Goal: Transaction & Acquisition: Purchase product/service

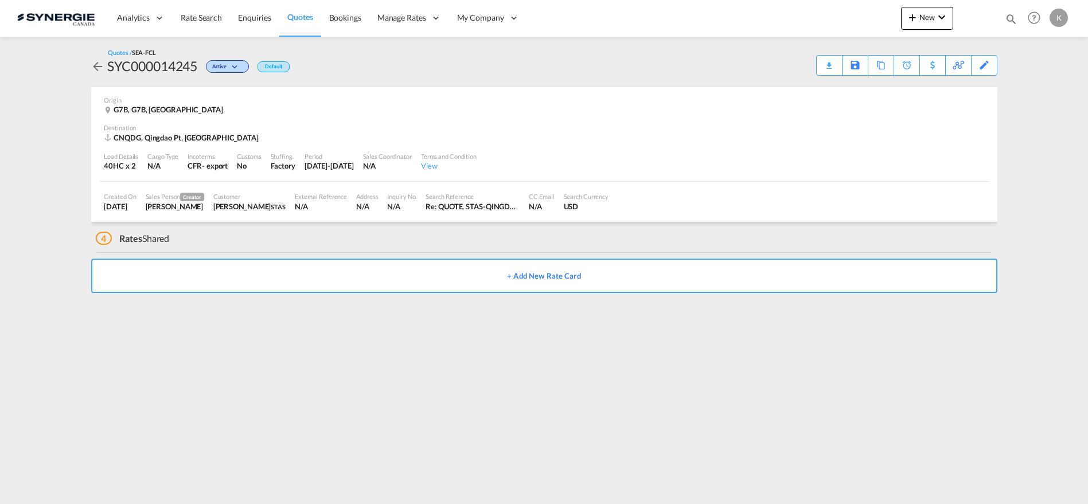
click at [1013, 14] on md-icon "icon-magnify" at bounding box center [1011, 19] width 13 height 13
click at [845, 22] on select "Bookings Quotes Enquiries" at bounding box center [828, 19] width 54 height 21
select select "Quotes"
click at [801, 9] on select "Bookings Quotes Enquiries" at bounding box center [828, 19] width 54 height 21
drag, startPoint x: 863, startPoint y: 21, endPoint x: 868, endPoint y: 16, distance: 7.7
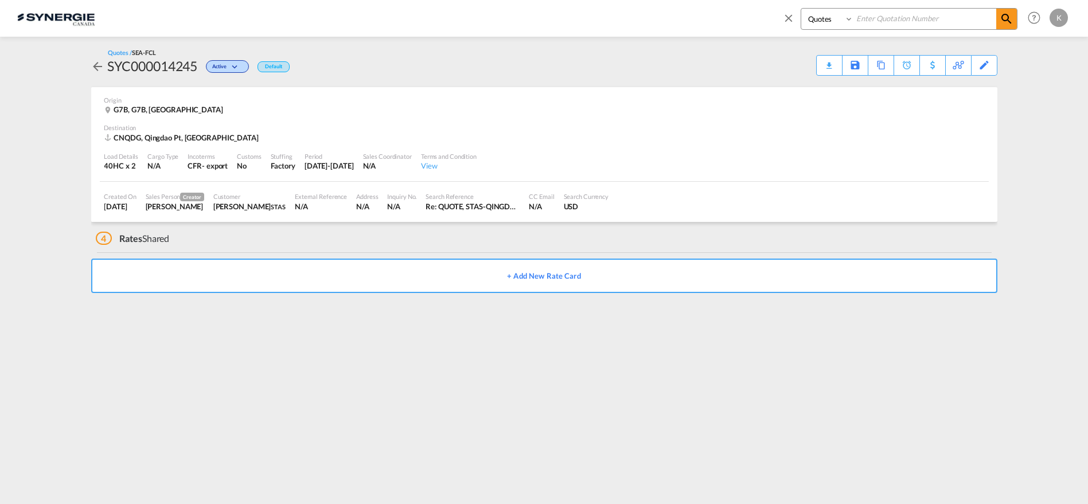
click at [863, 21] on input at bounding box center [924, 19] width 143 height 20
type input "14245"
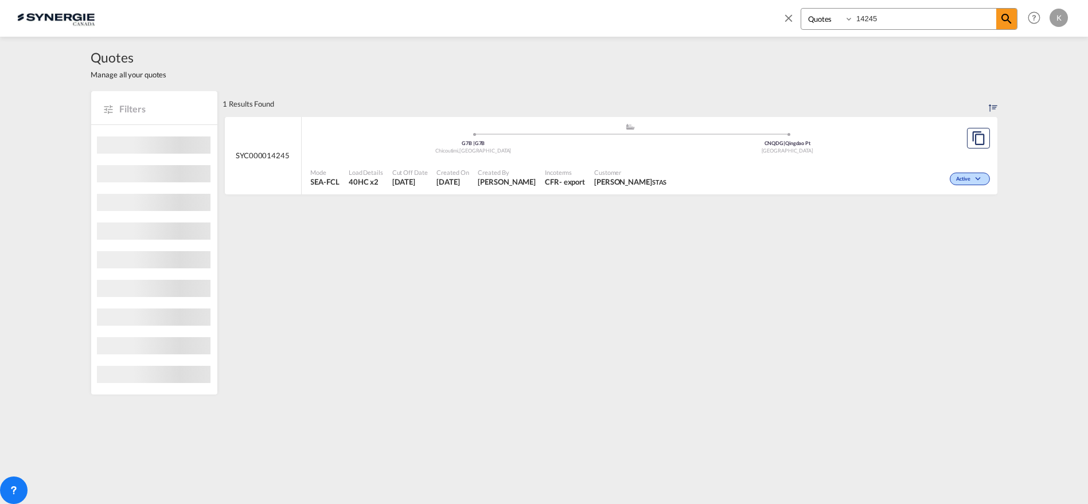
click at [552, 168] on span "Incoterms" at bounding box center [565, 172] width 40 height 9
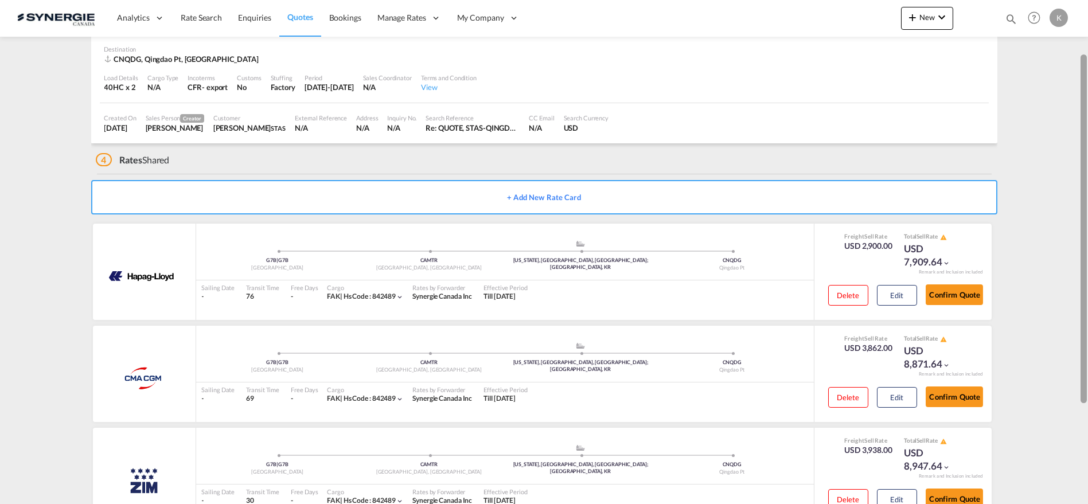
scroll to position [77, 0]
drag, startPoint x: 1086, startPoint y: 169, endPoint x: 1054, endPoint y: 180, distance: 33.7
click at [1054, 180] on md-content "Analytics Reports Dashboard Rate Search Enquiries Quotes Bookings" at bounding box center [544, 252] width 1088 height 504
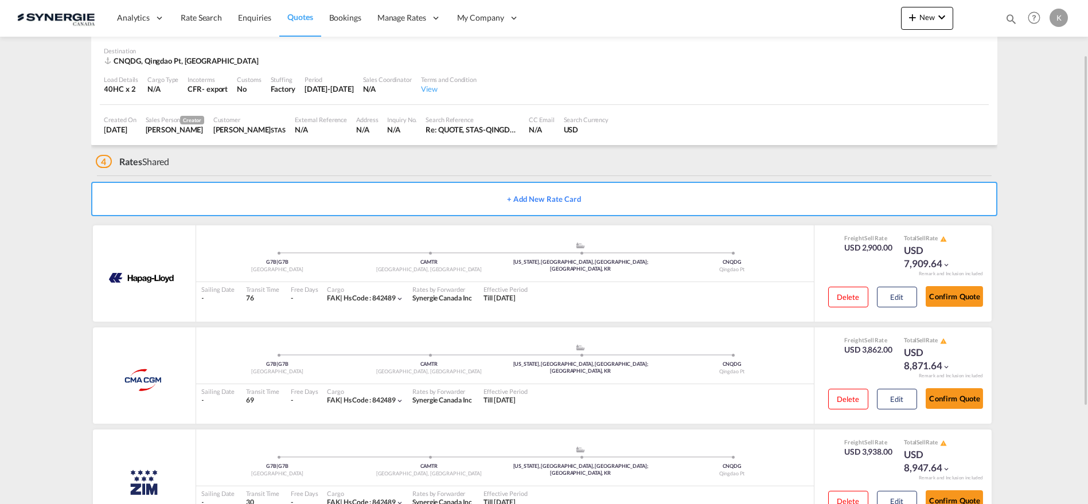
click at [525, 198] on button "+ Add New Rate Card" at bounding box center [544, 199] width 906 height 34
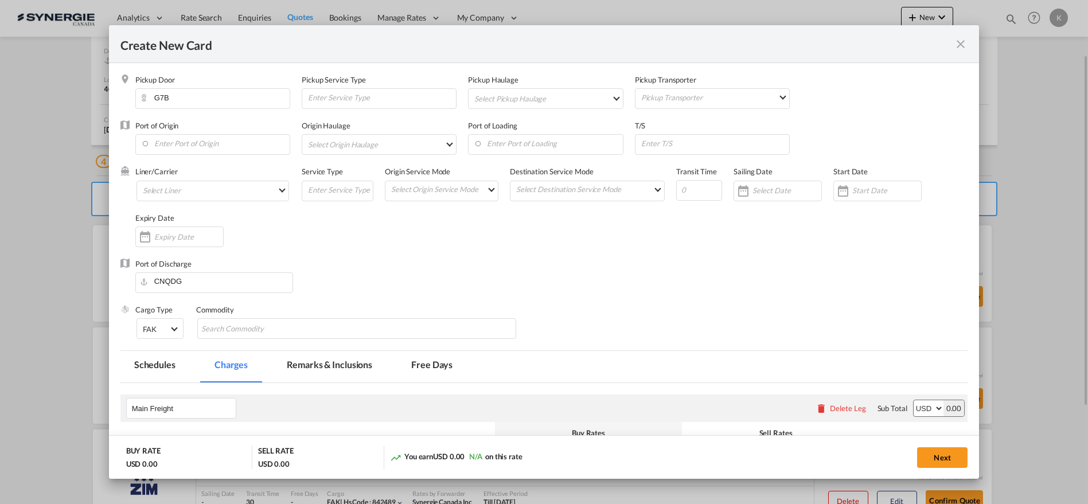
type input "Basic Ocean Freight"
select select "per equipment"
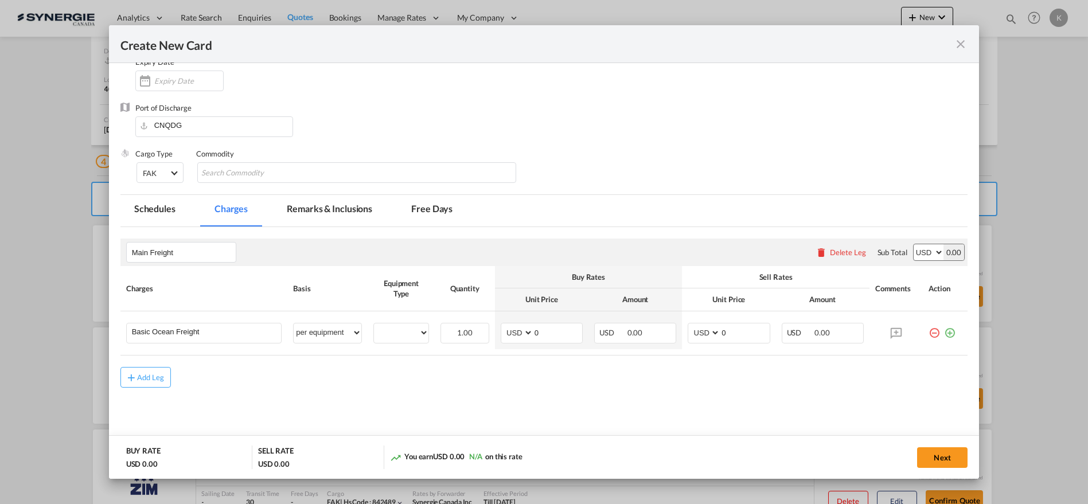
scroll to position [170, 0]
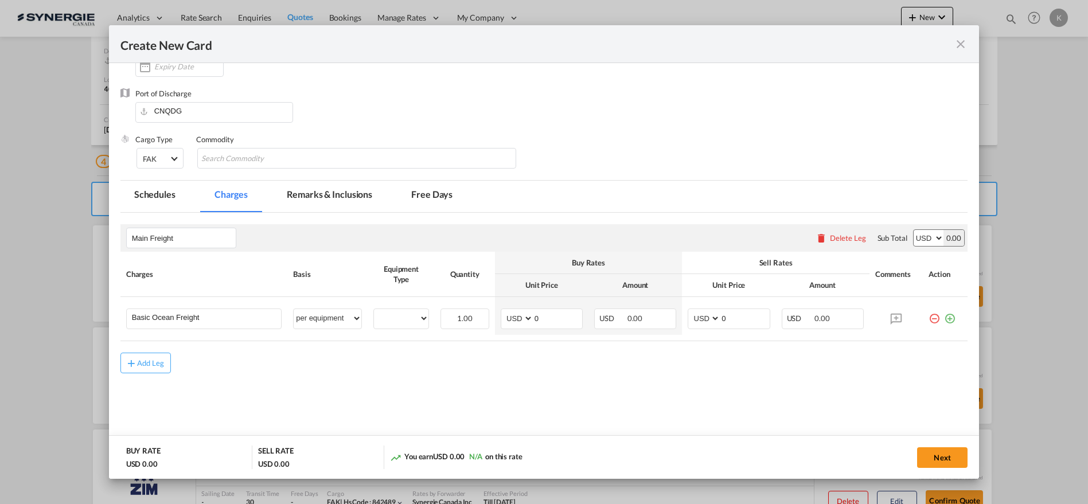
click at [957, 46] on md-icon "icon-close fg-AAA8AD m-0 pointer" at bounding box center [961, 44] width 14 height 14
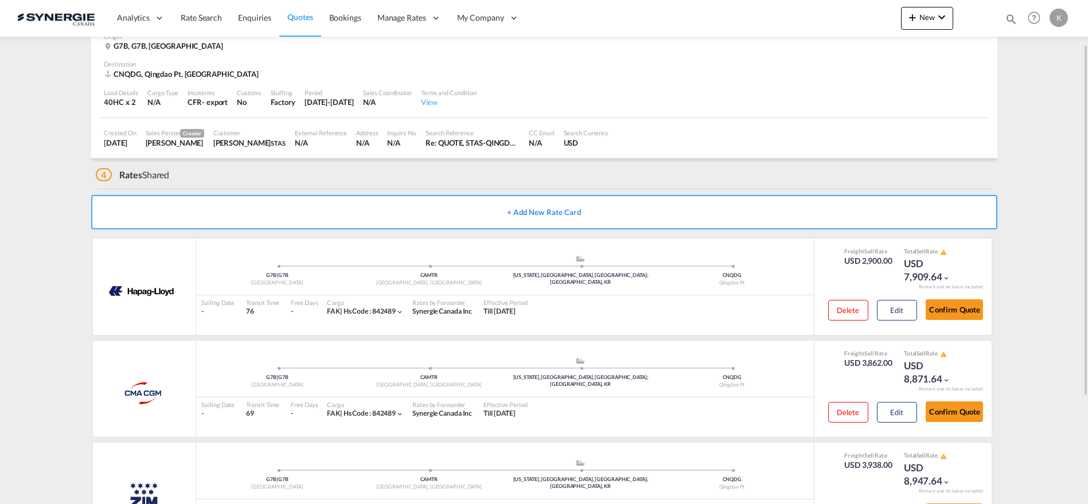
scroll to position [0, 0]
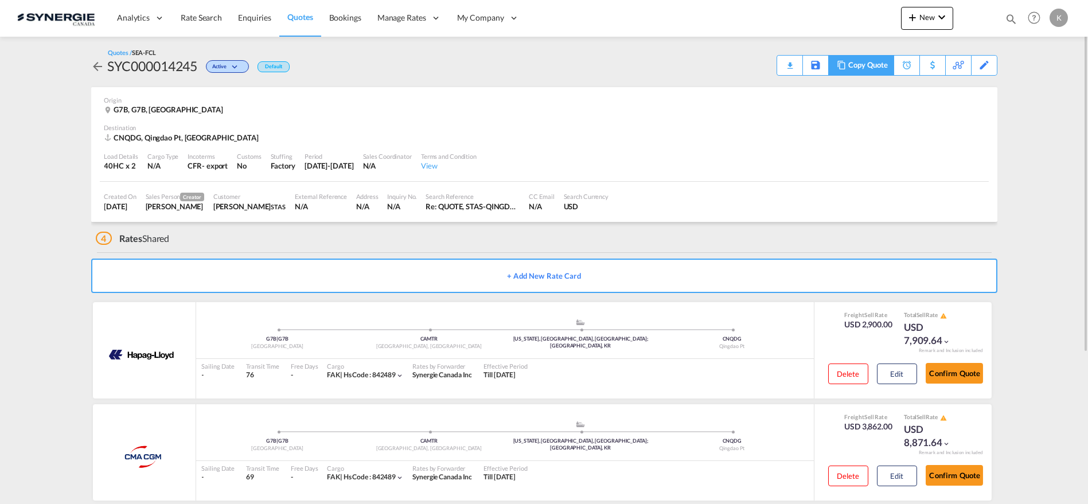
click at [873, 63] on div "Copy Quote" at bounding box center [867, 66] width 39 height 20
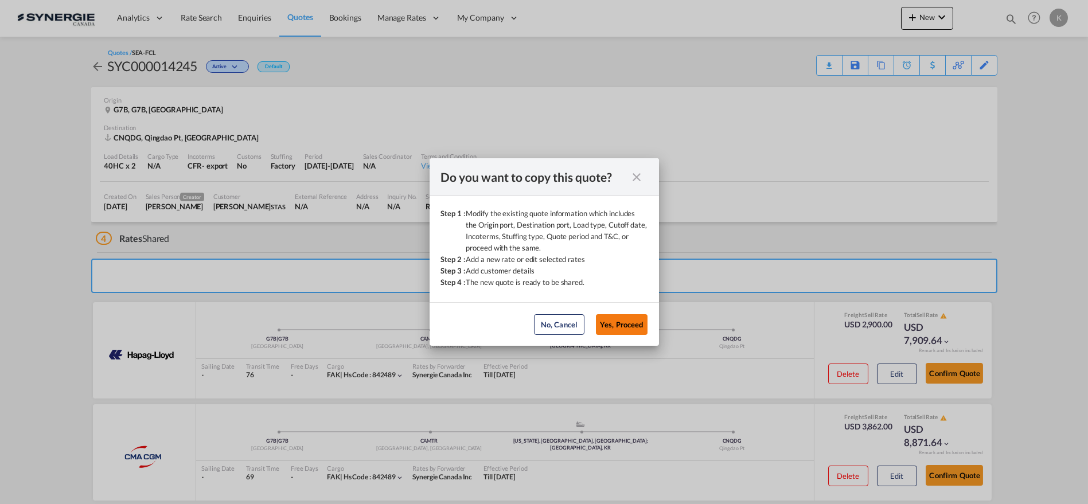
click at [631, 328] on button "Yes, Proceed" at bounding box center [622, 324] width 52 height 21
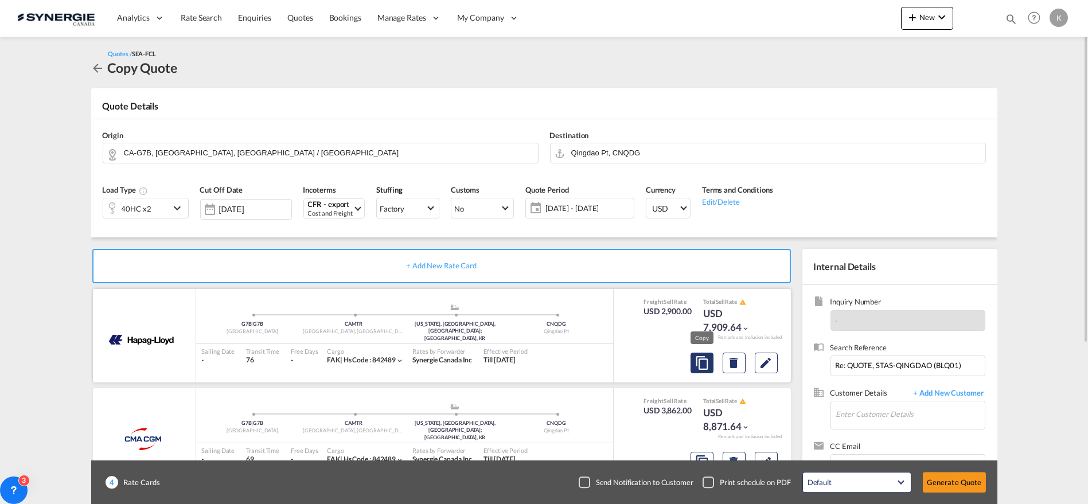
click at [703, 362] on md-icon "assets/icons/custom/copyQuote.svg" at bounding box center [702, 363] width 14 height 14
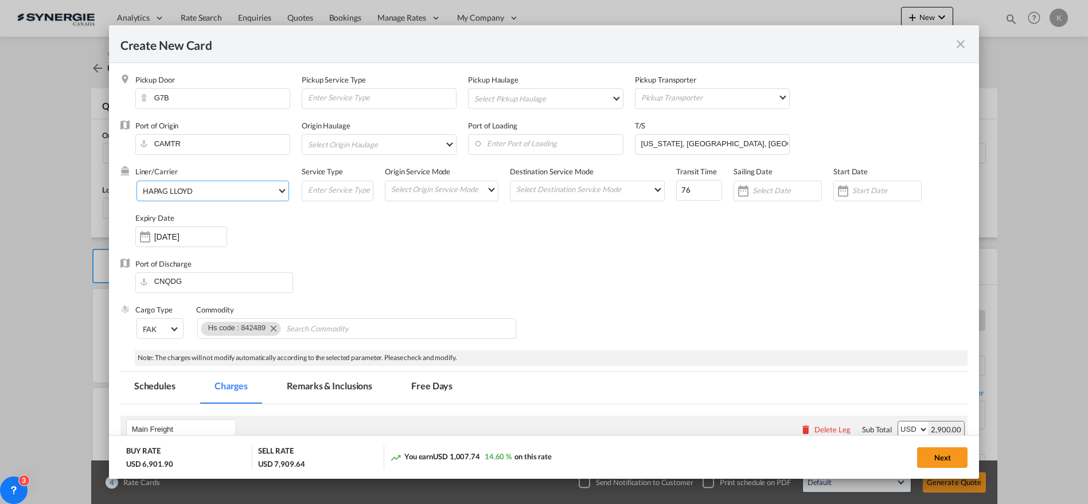
click at [195, 194] on span "HAPAG LLOYD" at bounding box center [210, 191] width 134 height 10
type md-option "12"
type md-option "795"
click at [271, 134] on input "search" at bounding box center [236, 131] width 195 height 28
type input "oocl"
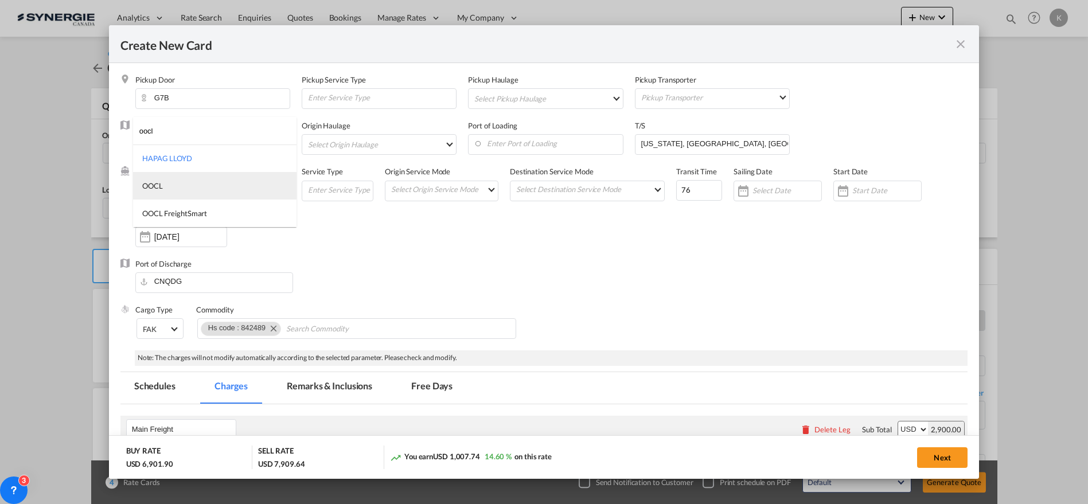
click at [174, 185] on md-option "OOCL" at bounding box center [214, 186] width 163 height 28
click at [693, 140] on input "NEW YORK, NY, US; BUSAN, KR" at bounding box center [714, 143] width 149 height 17
click at [656, 192] on div "Liner/Carrier OOCL Service Type Origin Service Mode Select Origin Service Mode …" at bounding box center [551, 212] width 833 height 92
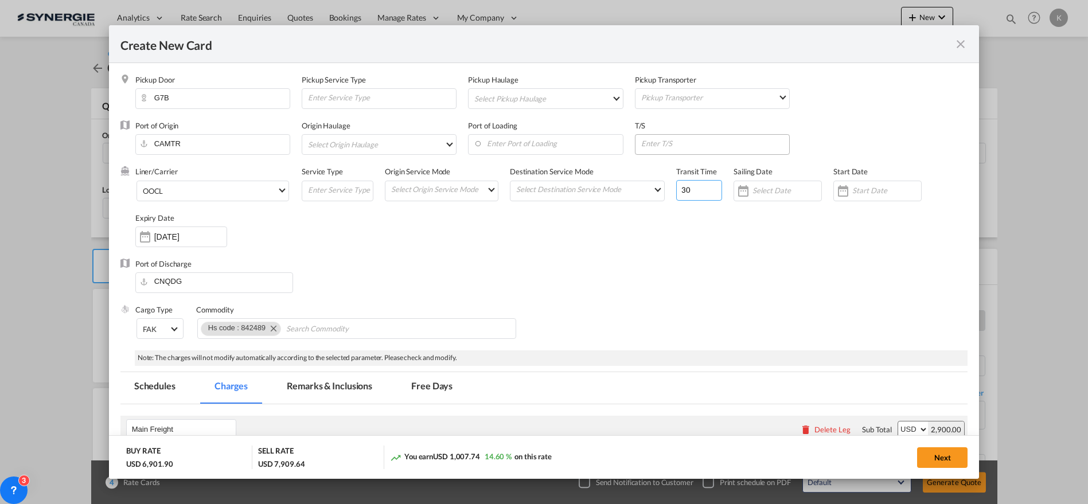
type input "30"
click at [696, 147] on input "Create New Card ..." at bounding box center [714, 143] width 149 height 17
type input "via Prr"
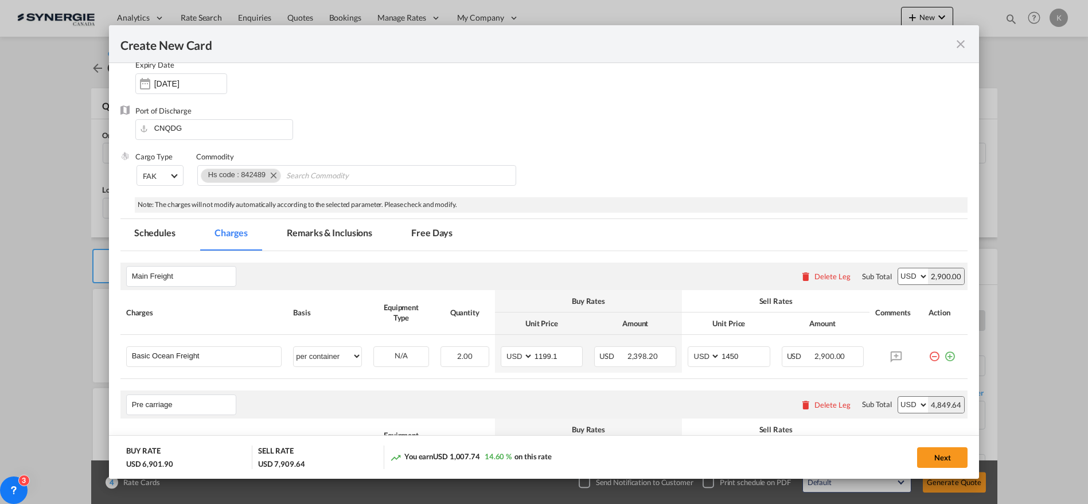
scroll to position [153, 0]
drag, startPoint x: 343, startPoint y: 37, endPoint x: 581, endPoint y: 93, distance: 244.6
click at [581, 93] on add-new-rate "Create New Card Pickup Door G7B Pickup Service Type Pickup Haulage Select Picku…" at bounding box center [544, 252] width 871 height 454
click at [334, 355] on select "per equipment per container per B/L per shipping bill per shipment % on freight…" at bounding box center [328, 357] width 68 height 18
drag, startPoint x: 485, startPoint y: 151, endPoint x: 463, endPoint y: 166, distance: 26.6
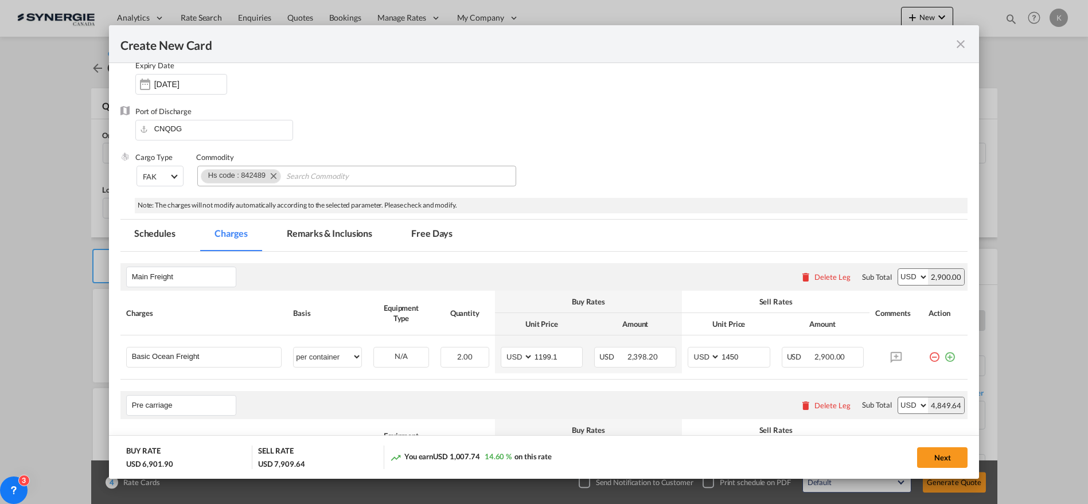
click at [485, 152] on div "Commodity" at bounding box center [357, 157] width 322 height 10
drag, startPoint x: 319, startPoint y: 361, endPoint x: 329, endPoint y: 356, distance: 10.5
click at [319, 361] on select "per equipment per container per B/L per shipping bill per shipment % on freight…" at bounding box center [328, 357] width 68 height 18
click at [294, 348] on select "per equipment per container per B/L per shipping bill per shipment % on freight…" at bounding box center [328, 357] width 68 height 18
click at [413, 360] on select "40HC" at bounding box center [401, 356] width 54 height 15
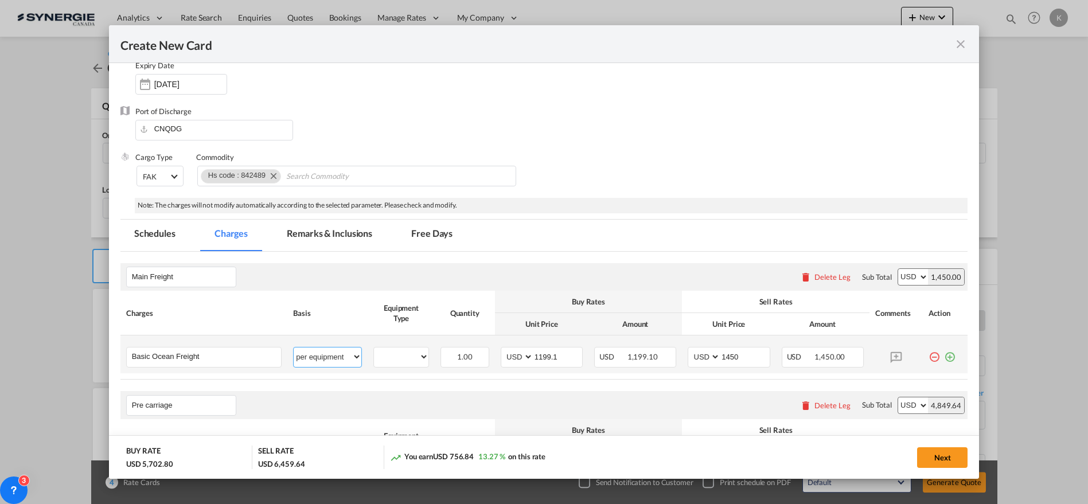
click at [322, 354] on select "per equipment per container per B/L per shipping bill per shipment % on freight…" at bounding box center [328, 357] width 68 height 18
select select "per container"
click at [294, 348] on select "per equipment per container per B/L per shipping bill per shipment % on freight…" at bounding box center [328, 357] width 68 height 18
drag, startPoint x: 558, startPoint y: 358, endPoint x: 505, endPoint y: 358, distance: 52.8
click at [505, 358] on md-input-container "AED AFN ALL AMD ANG AOA ARS AUD AWG AZN BAM BBD BDT BGN BHD BIF BMD BND BOB BRL…" at bounding box center [542, 357] width 82 height 21
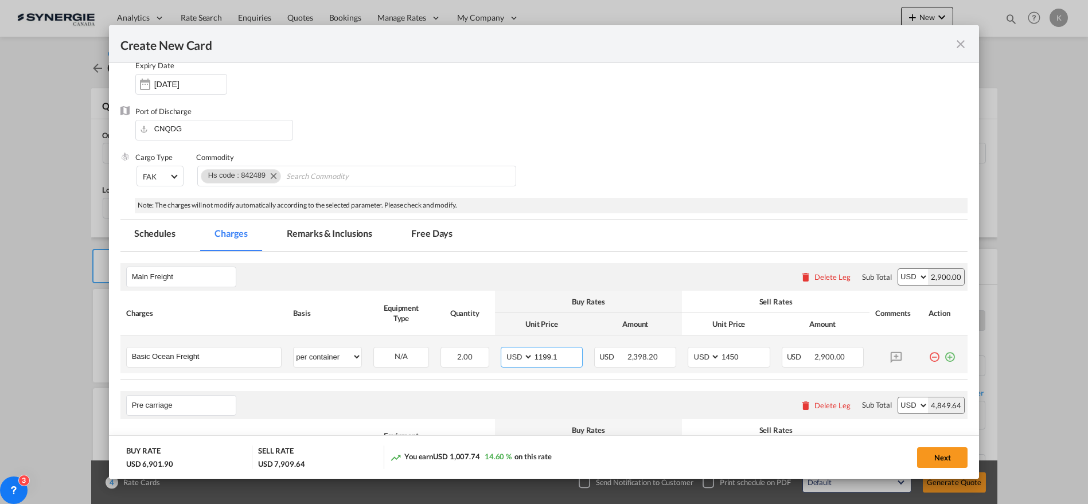
click at [539, 350] on input "1199.1" at bounding box center [557, 356] width 49 height 17
type input "1641"
type input "1891"
click at [332, 234] on md-tab-item "Remarks & Inclusions" at bounding box center [329, 236] width 113 height 32
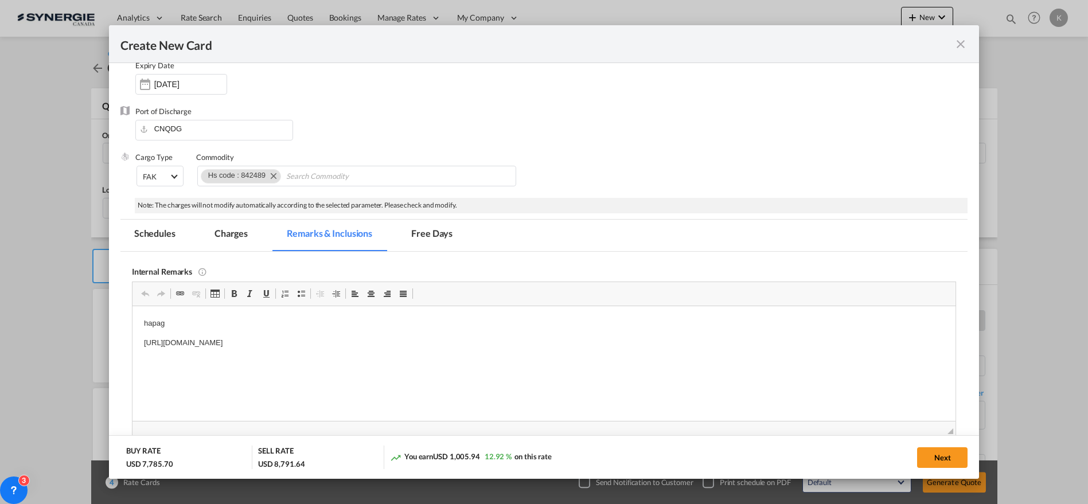
scroll to position [0, 0]
drag, startPoint x: 466, startPoint y: 341, endPoint x: 112, endPoint y: 320, distance: 354.5
drag, startPoint x: 143, startPoint y: 319, endPoint x: 544, endPoint y: 345, distance: 402.3
click at [544, 345] on body "hapag https://app.frontapp.com/open/msg_1h78cklr?key=5F4h3JLxSS2BMyDYKl4FESutXp…" at bounding box center [543, 333] width 801 height 32
click at [939, 452] on button "Next" at bounding box center [942, 457] width 50 height 21
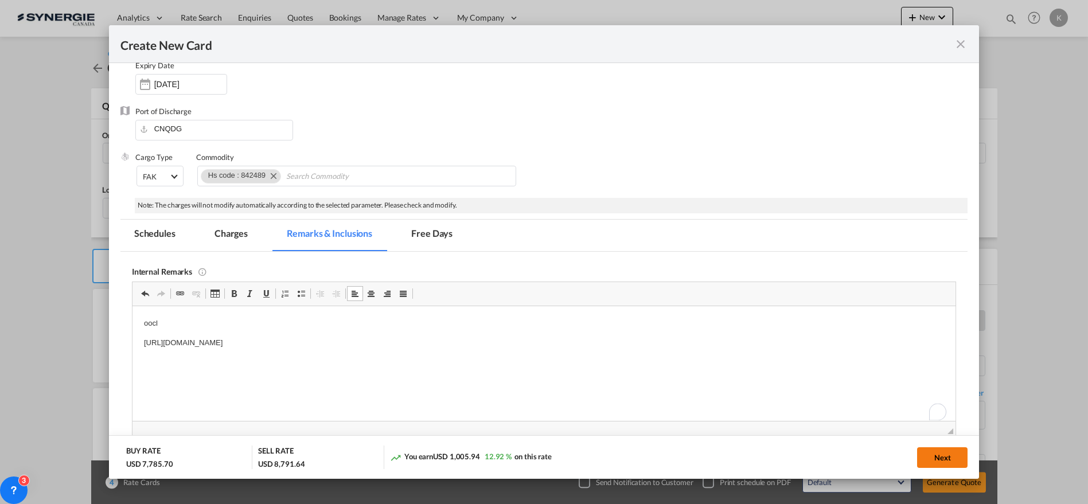
type input "29 Sep 2025"
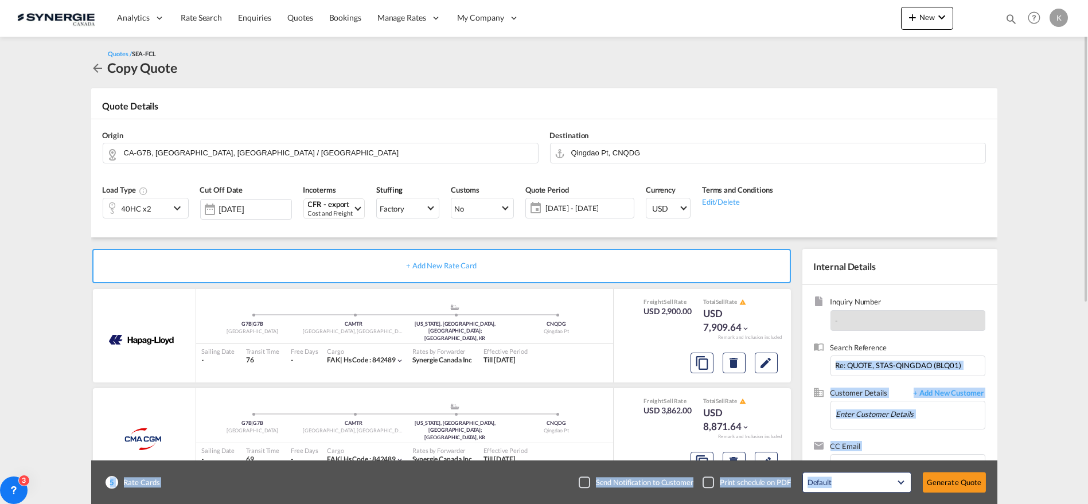
drag, startPoint x: 1087, startPoint y: 166, endPoint x: 1071, endPoint y: 384, distance: 218.5
click at [1071, 384] on md-content "Analytics Reports Dashboard Rate Search Enquiries Quotes Bookings" at bounding box center [544, 252] width 1088 height 504
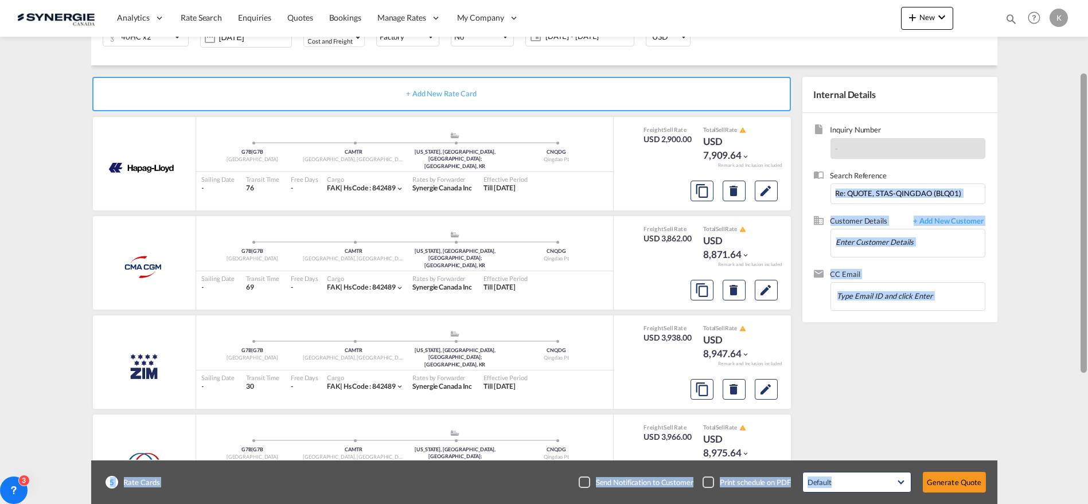
scroll to position [177, 0]
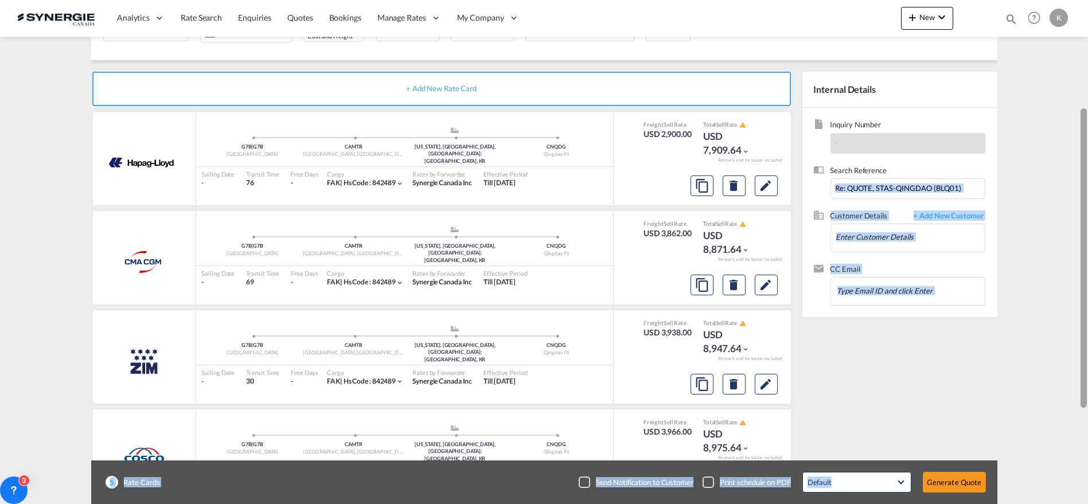
drag, startPoint x: 1086, startPoint y: 275, endPoint x: 1093, endPoint y: 381, distance: 106.3
click at [1087, 381] on html "Analytics Reports Dashboard Rate Search Enquiries Quotes" at bounding box center [544, 252] width 1088 height 504
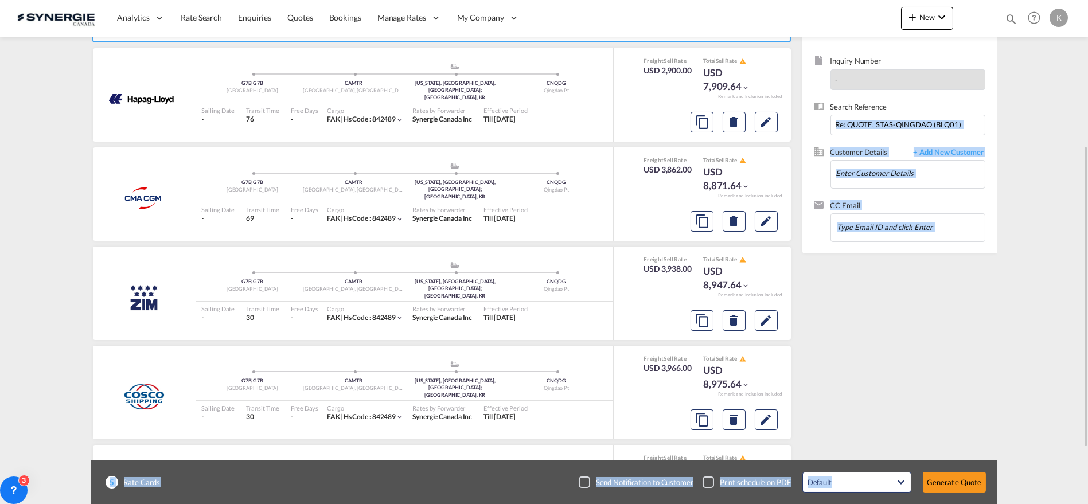
scroll to position [336, 0]
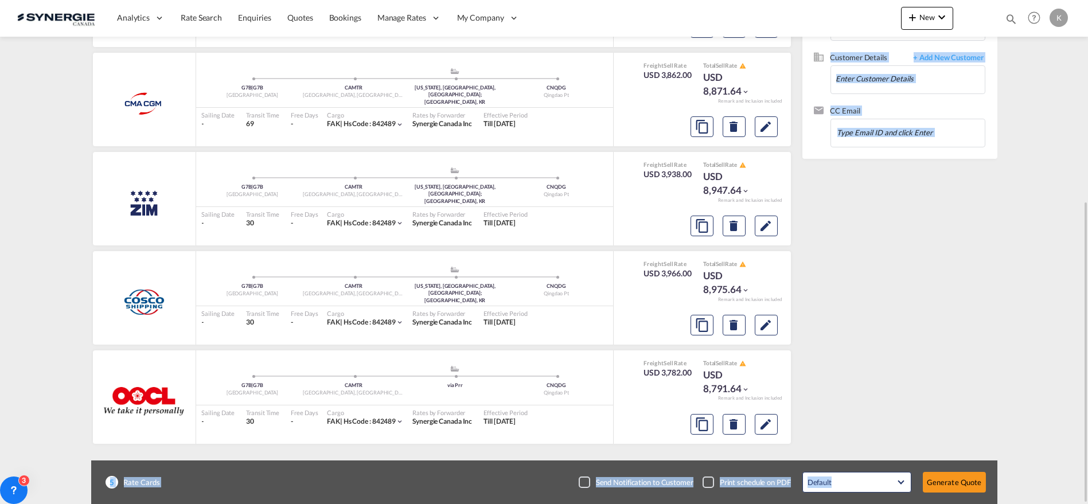
drag, startPoint x: 919, startPoint y: 398, endPoint x: 812, endPoint y: 405, distance: 107.5
click at [919, 397] on div "Internal Details Inquiry Number - Search Reference Re: QUOTE, STAS-QINGDAO (BLQ…" at bounding box center [897, 178] width 201 height 553
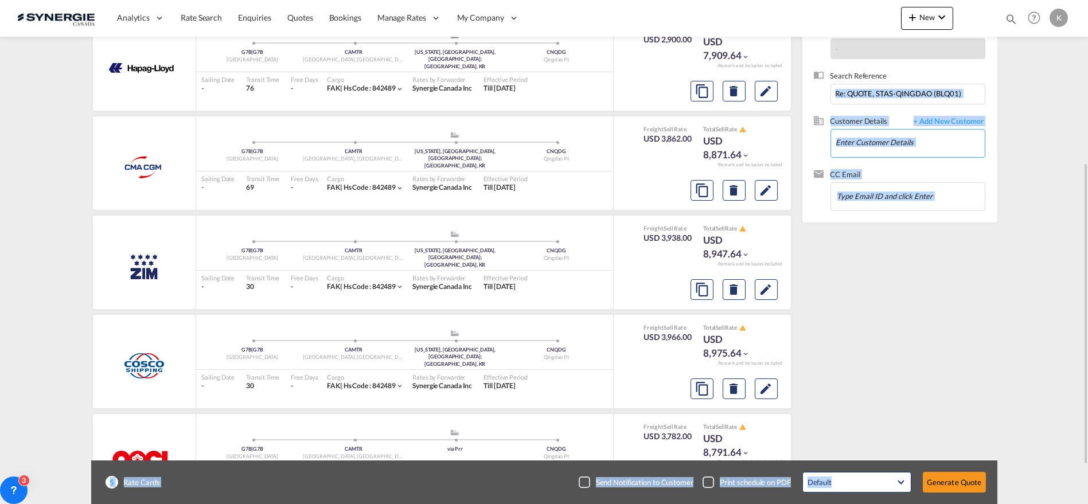
click at [876, 145] on input "Enter Customer Details" at bounding box center [910, 143] width 149 height 26
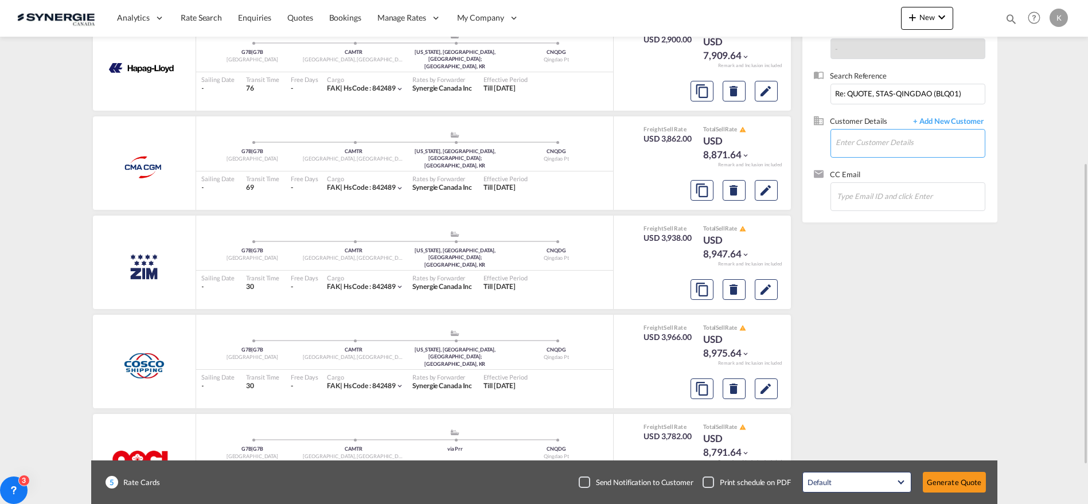
click at [860, 138] on input "Enter Customer Details" at bounding box center [910, 143] width 149 height 26
paste input "harvey.karine@stas.com"
click at [855, 163] on div "Karine Harvey harvey.karine@stas.com | STAS" at bounding box center [910, 161] width 150 height 31
type input "STAS, Karine Harvey, harvey.karine@stas.com"
click at [590, 481] on div "Checkbox No Ink" at bounding box center [584, 482] width 11 height 11
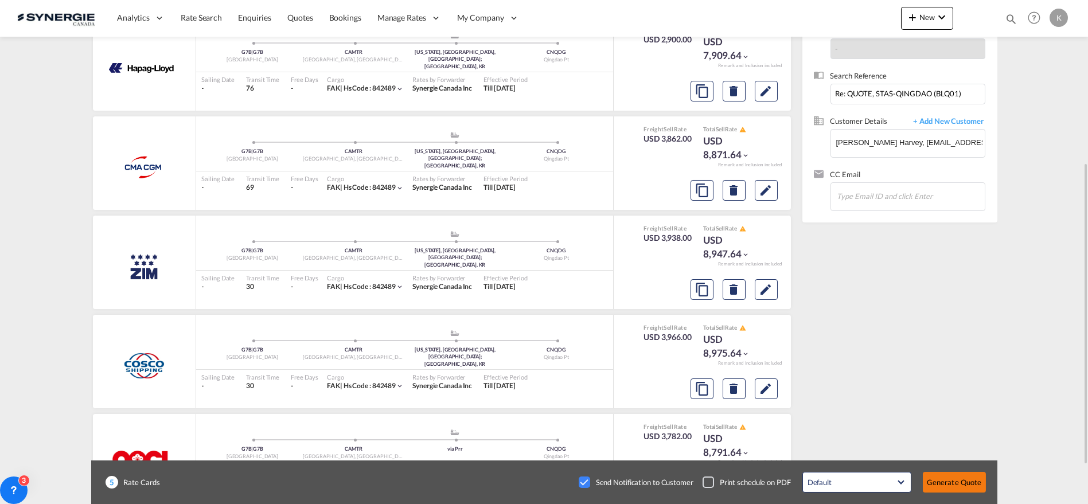
click at [966, 483] on button "Generate Quote" at bounding box center [954, 482] width 63 height 21
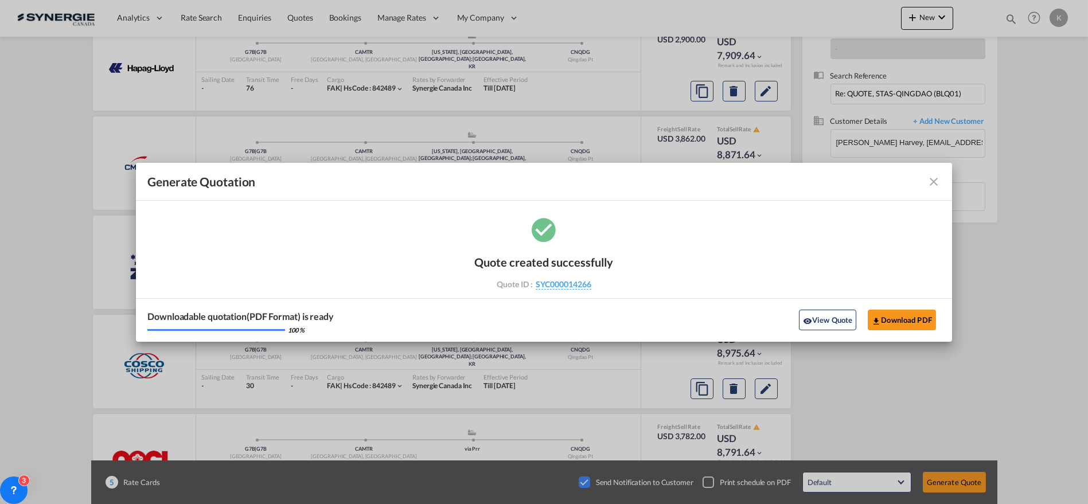
drag, startPoint x: 933, startPoint y: 182, endPoint x: 926, endPoint y: 175, distance: 9.3
click at [933, 182] on md-icon "icon-close fg-AAA8AD cursor m-0" at bounding box center [934, 182] width 14 height 14
